Goal: Task Accomplishment & Management: Manage account settings

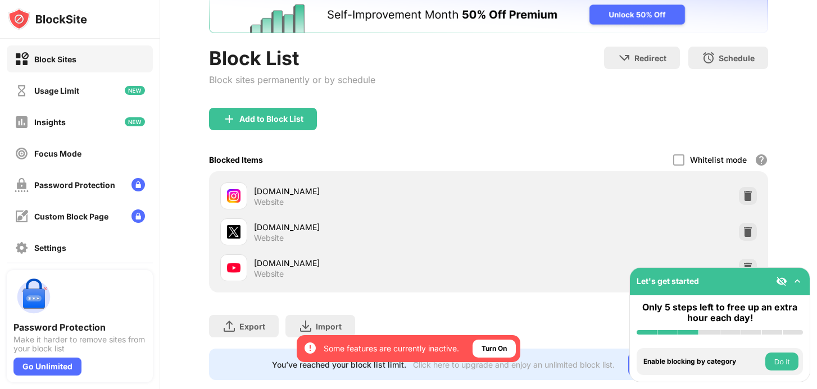
scroll to position [96, 0]
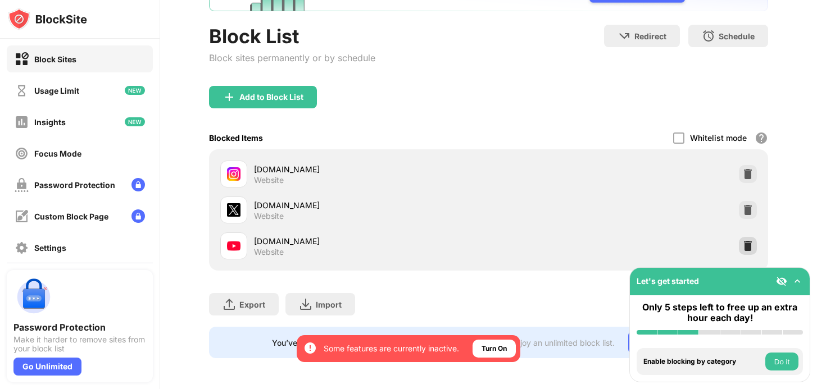
click at [745, 244] on img at bounding box center [747, 245] width 11 height 11
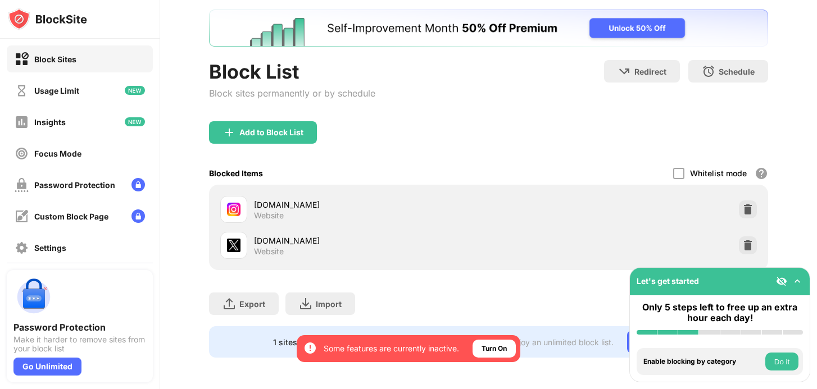
scroll to position [60, 0]
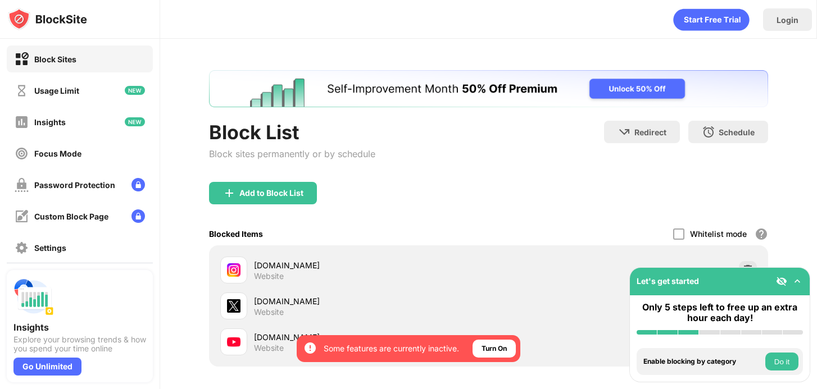
click at [797, 283] on img at bounding box center [796, 281] width 11 height 11
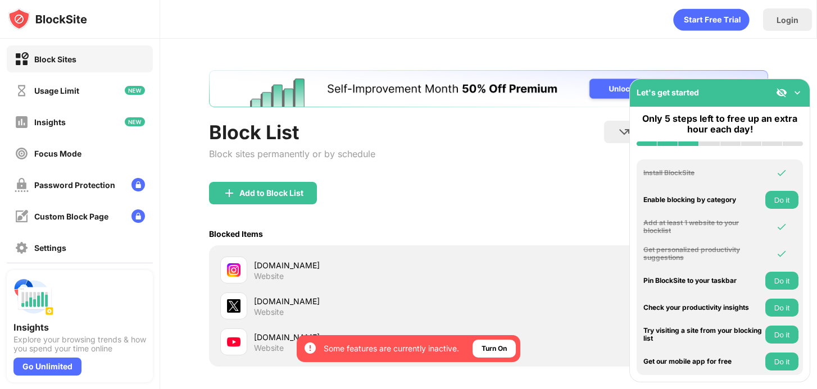
click at [796, 94] on img at bounding box center [796, 92] width 11 height 11
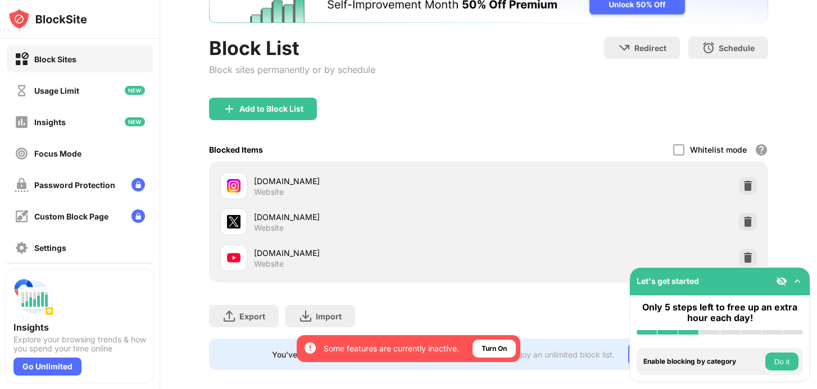
scroll to position [96, 0]
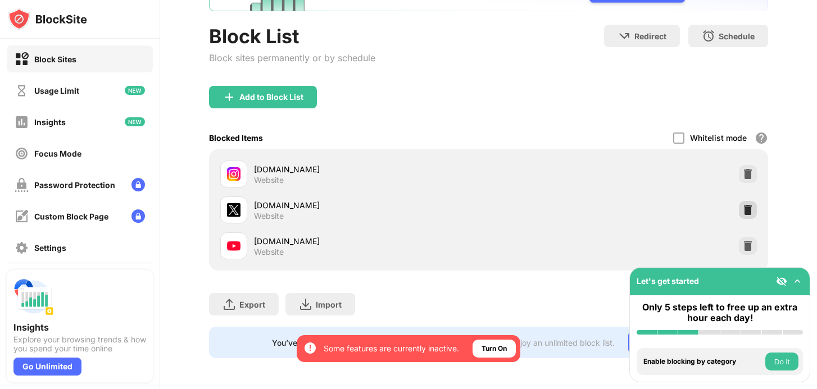
click at [744, 211] on img at bounding box center [747, 209] width 11 height 11
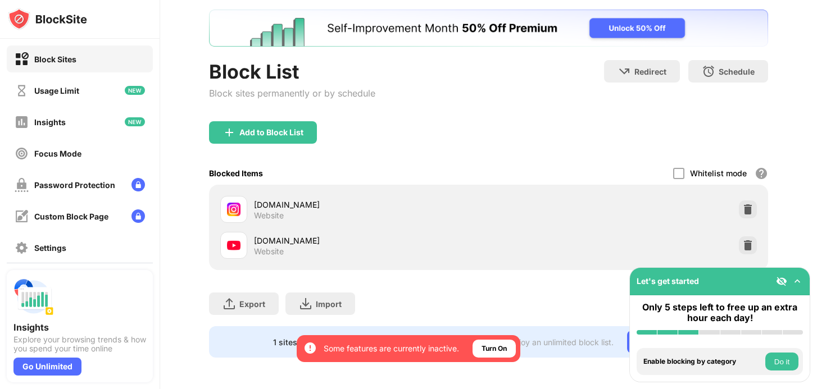
scroll to position [60, 0]
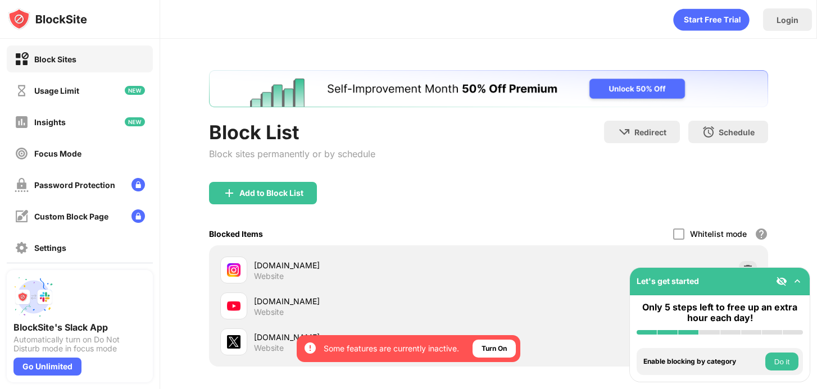
scroll to position [45, 0]
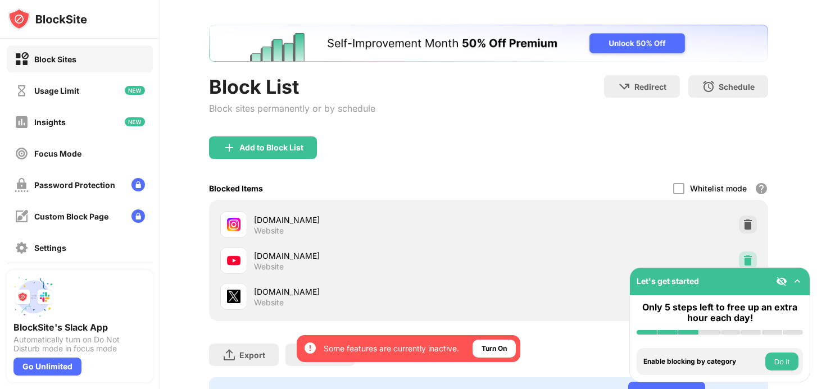
click at [748, 259] on img at bounding box center [747, 260] width 11 height 11
